Goal: Task Accomplishment & Management: Complete application form

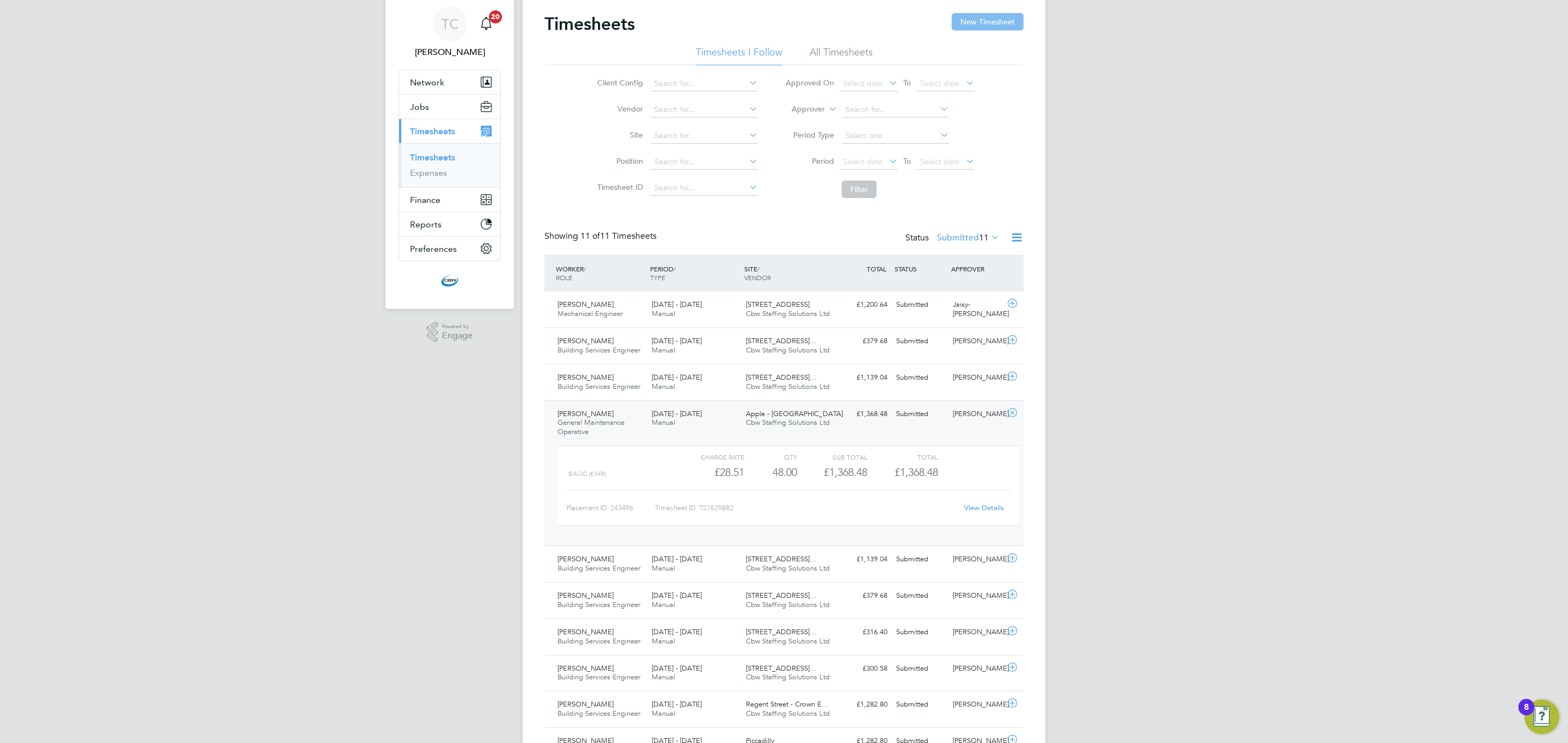
click at [961, 28] on button "New Timesheet" at bounding box center [987, 21] width 72 height 18
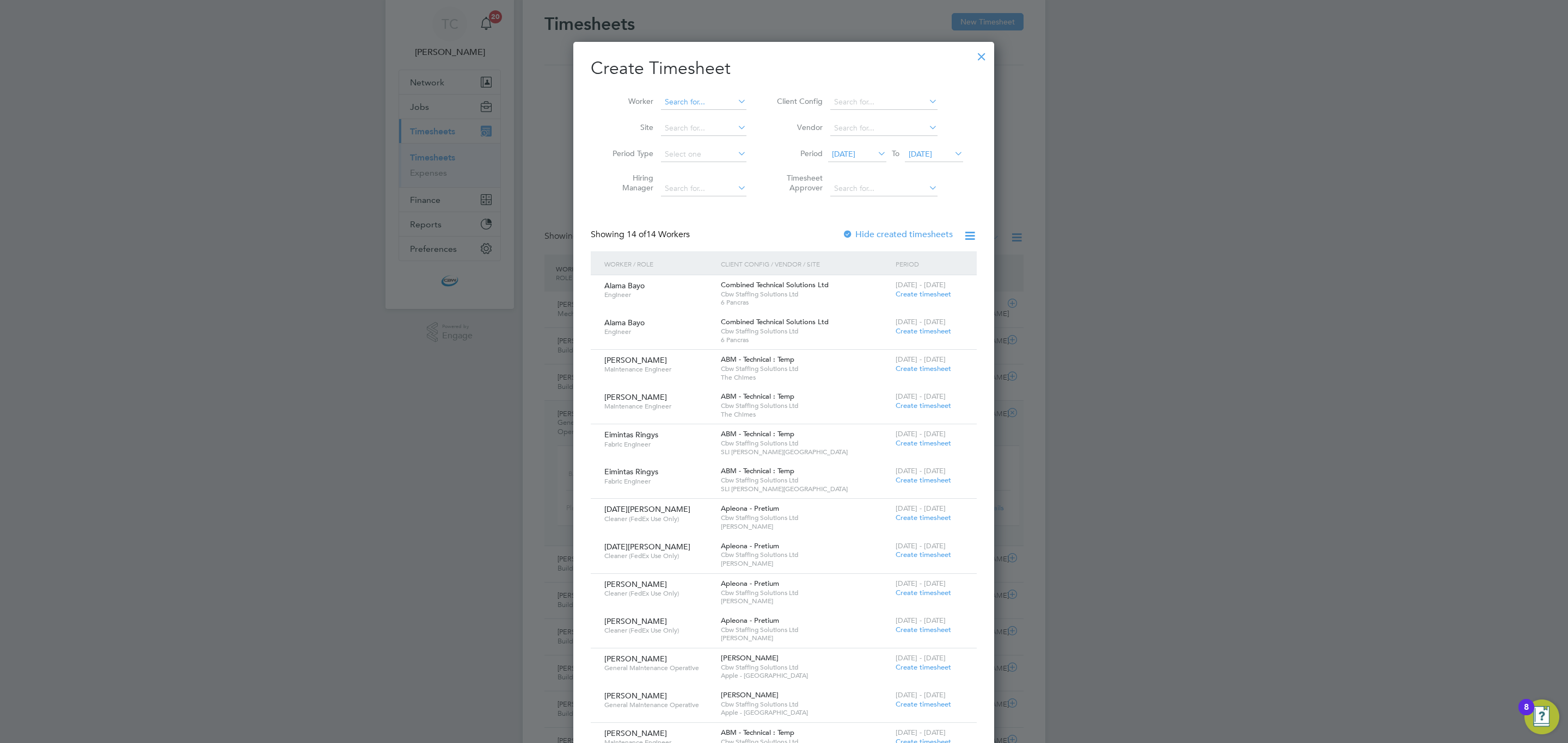
click at [724, 97] on input at bounding box center [703, 102] width 85 height 15
click at [686, 113] on li "[PERSON_NAME]" at bounding box center [703, 117] width 87 height 14
type input "[PERSON_NAME]"
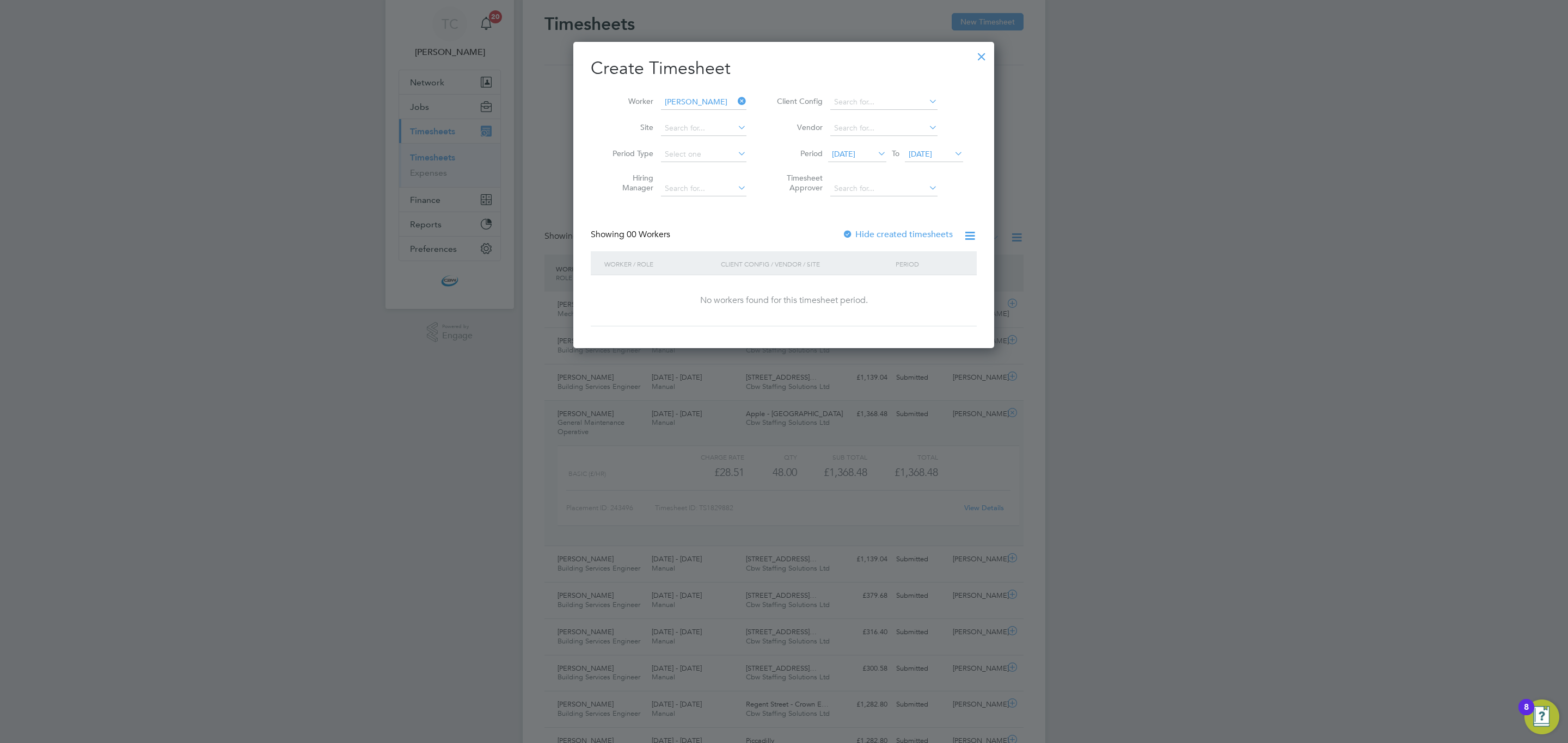
click at [842, 233] on div at bounding box center [848, 236] width 11 height 11
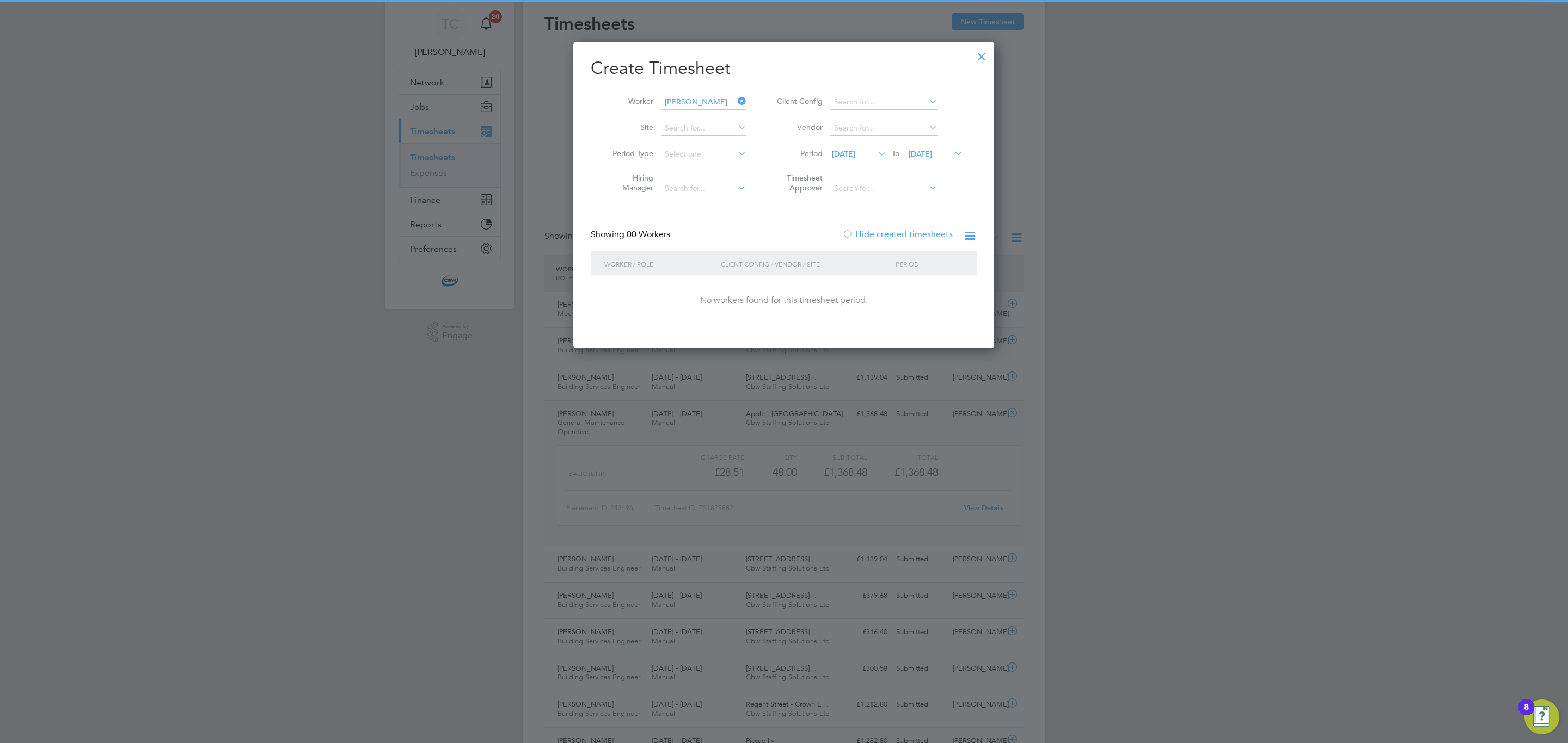
click at [856, 150] on span "[DATE]" at bounding box center [843, 154] width 23 height 9
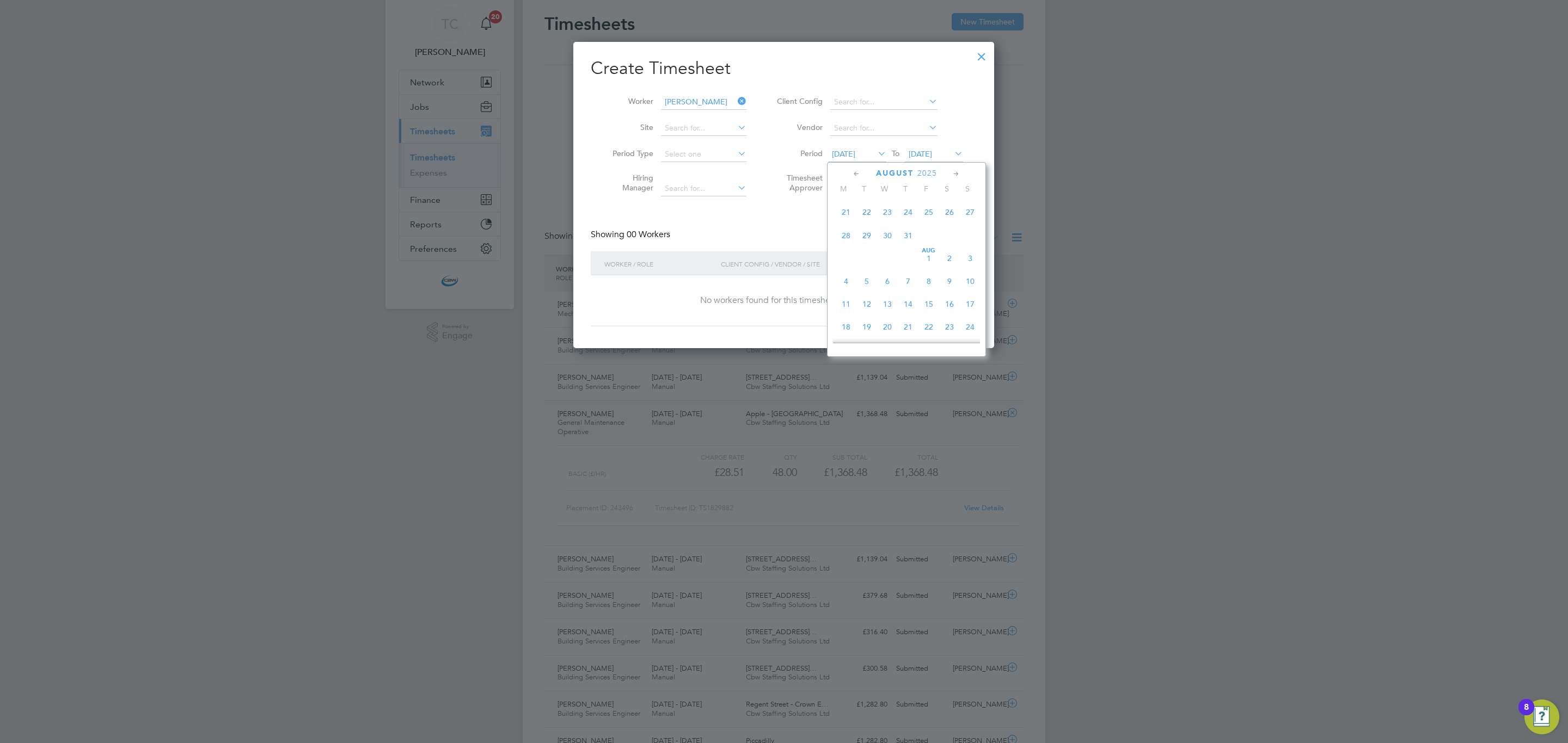
click at [872, 256] on span at bounding box center [867, 258] width 21 height 21
click at [868, 236] on span "29" at bounding box center [867, 236] width 21 height 21
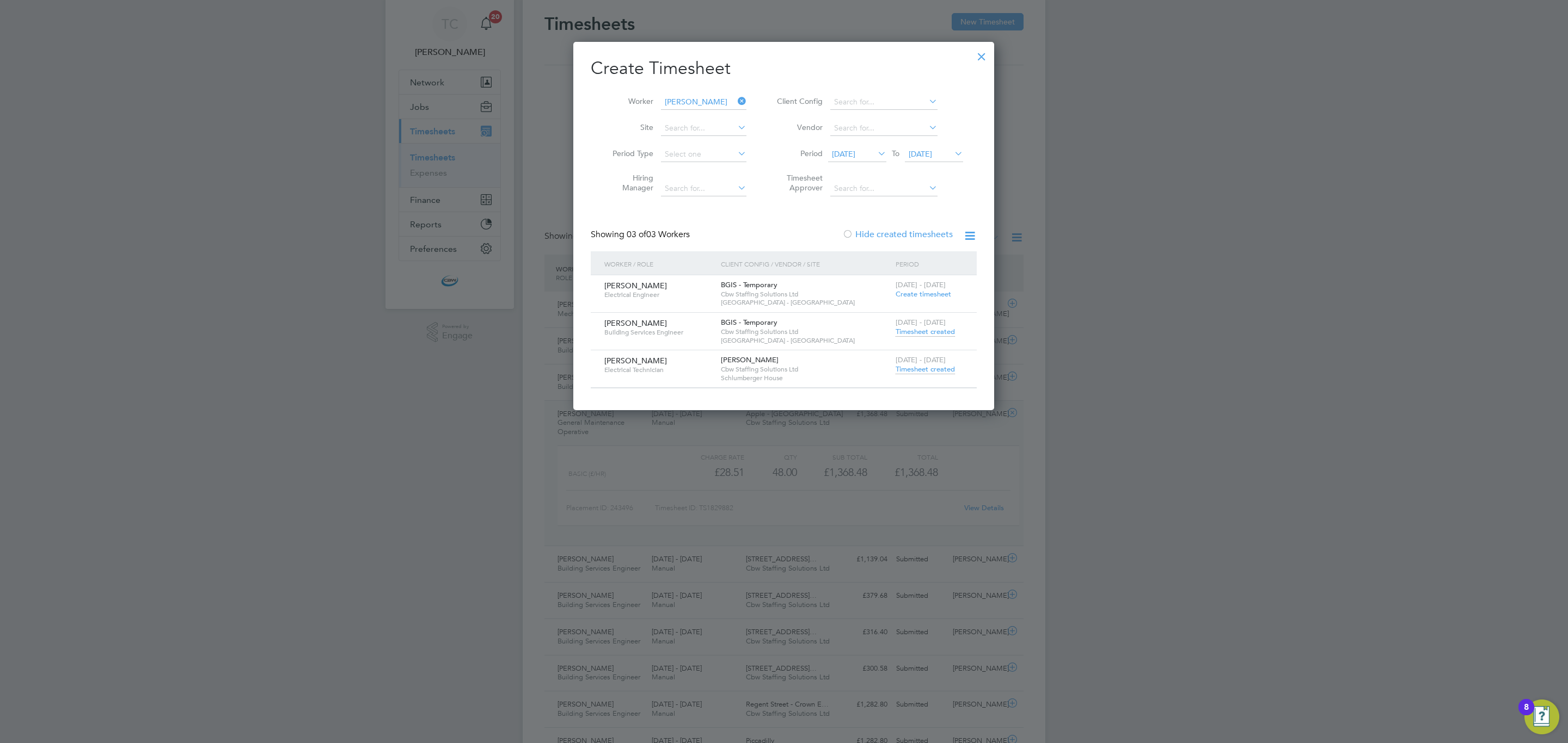
click at [918, 369] on span "Timesheet created" at bounding box center [925, 369] width 59 height 9
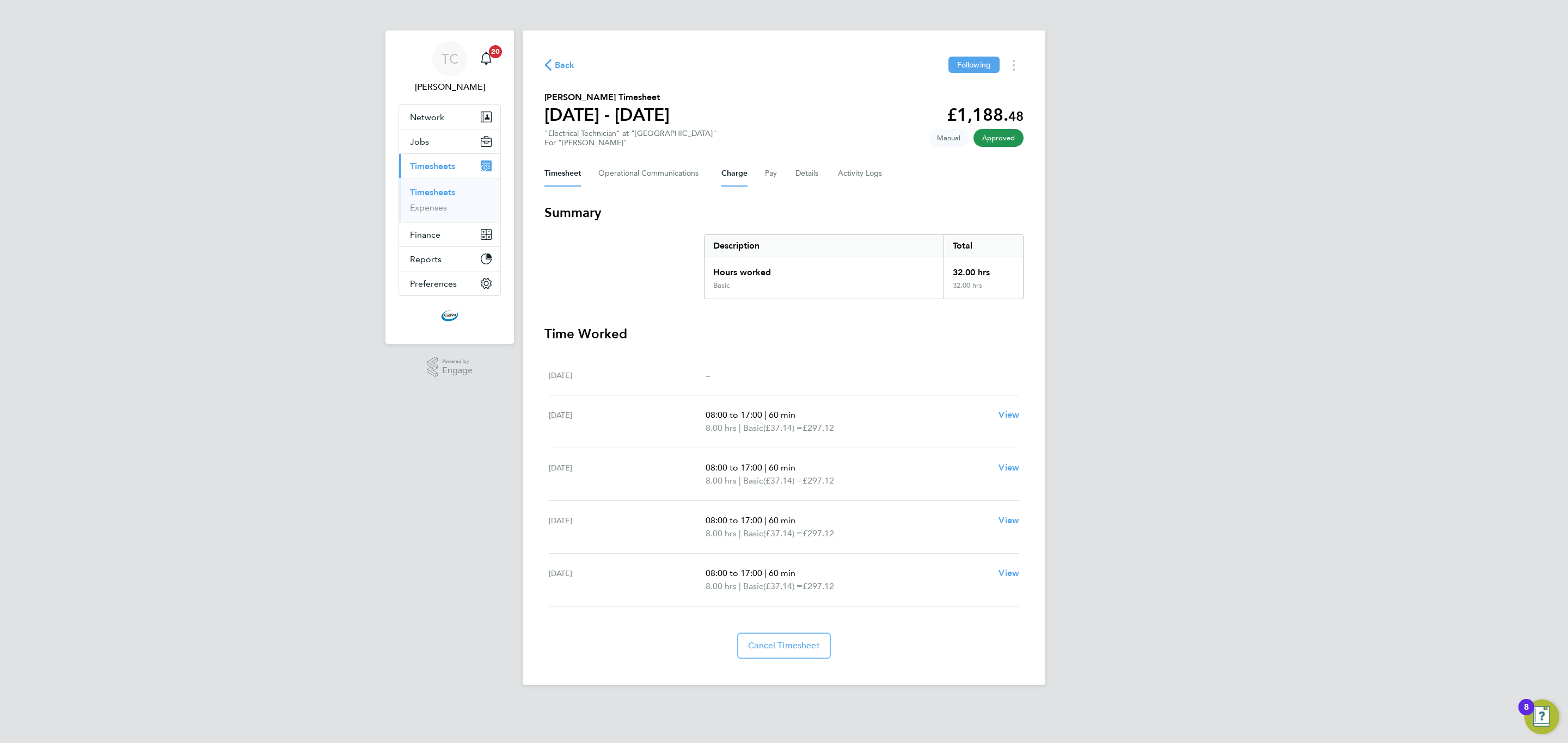
click at [739, 164] on button "Charge" at bounding box center [734, 174] width 26 height 26
